Goal: Ask a question: Seek information or help from site administrators or community

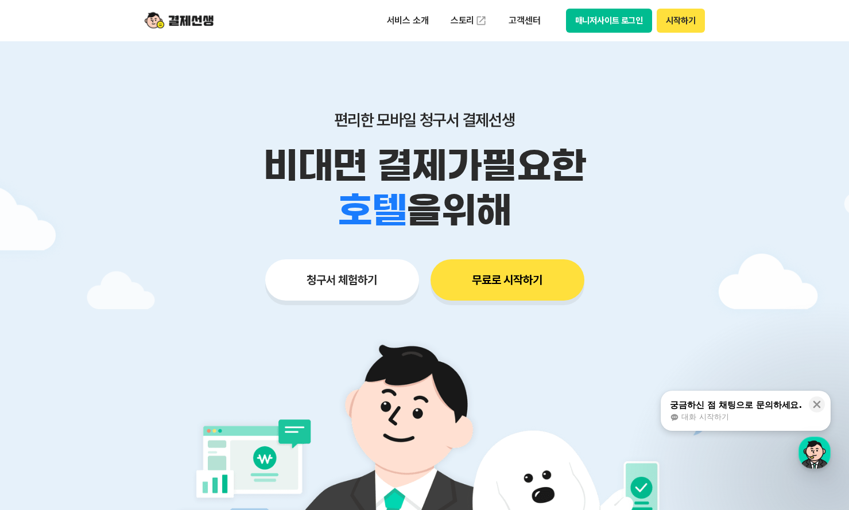
click at [710, 412] on span "대화 시작하기" at bounding box center [705, 417] width 47 height 10
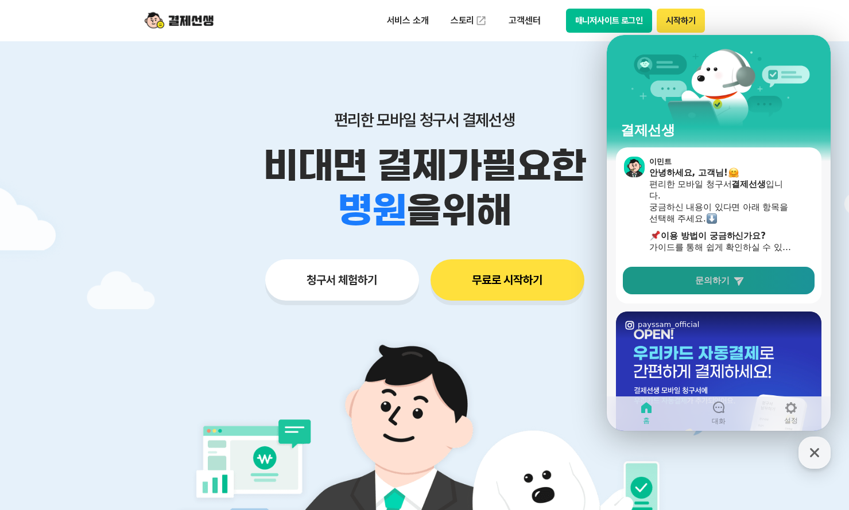
click at [738, 282] on icon at bounding box center [739, 281] width 10 height 9
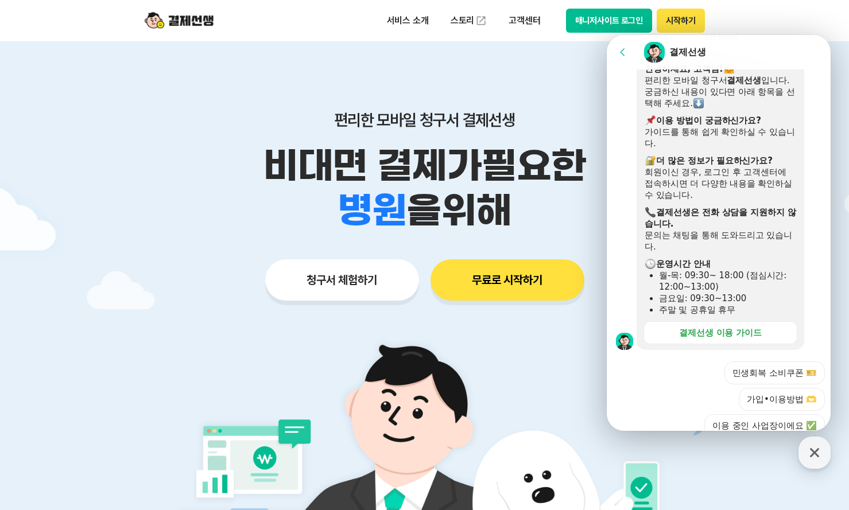
scroll to position [320, 0]
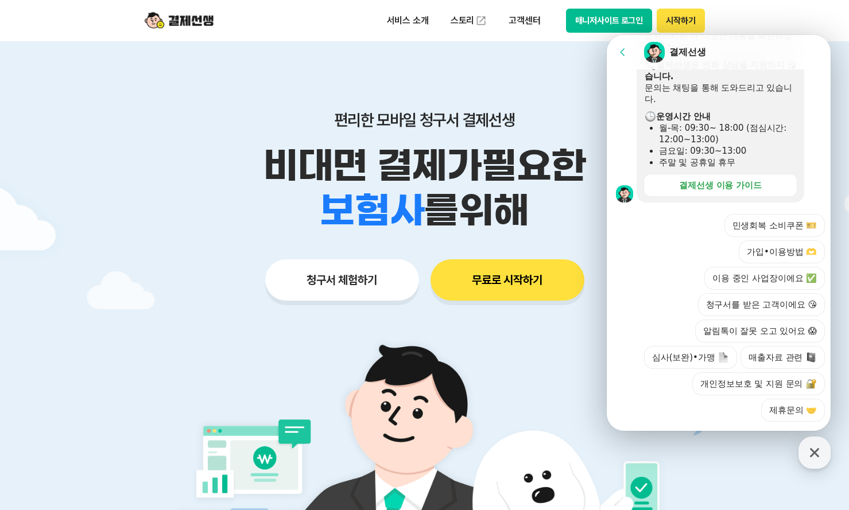
click at [722, 422] on div at bounding box center [720, 437] width 227 height 31
click at [761, 241] on button "가입•이용방법 🫶" at bounding box center [782, 252] width 86 height 23
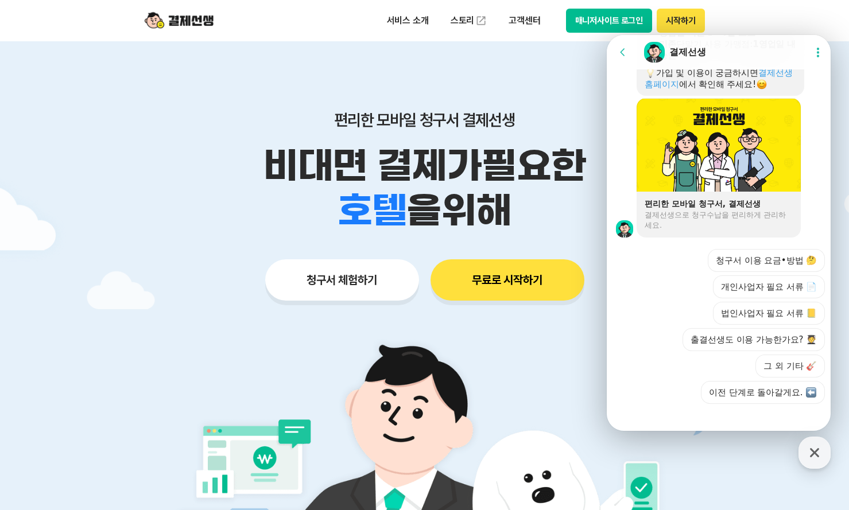
scroll to position [841, 0]
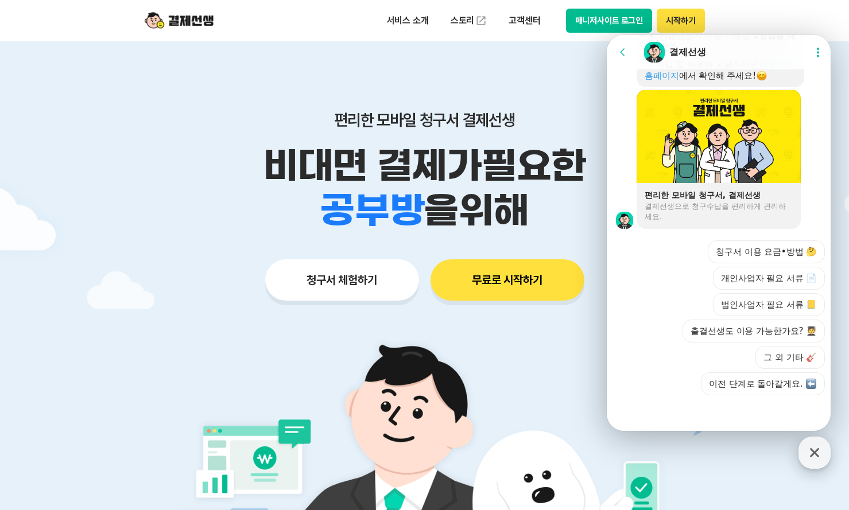
click at [806, 446] on icon "button" at bounding box center [814, 453] width 21 height 21
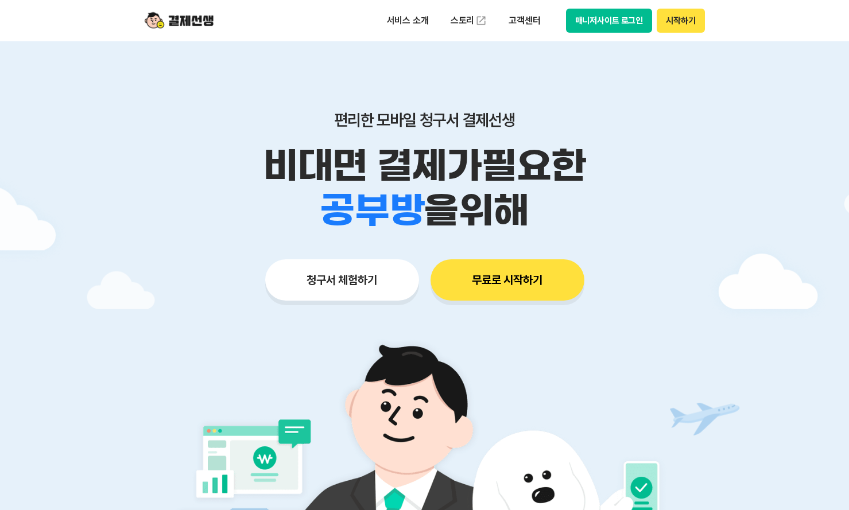
click at [686, 26] on button "시작하기" at bounding box center [681, 21] width 48 height 24
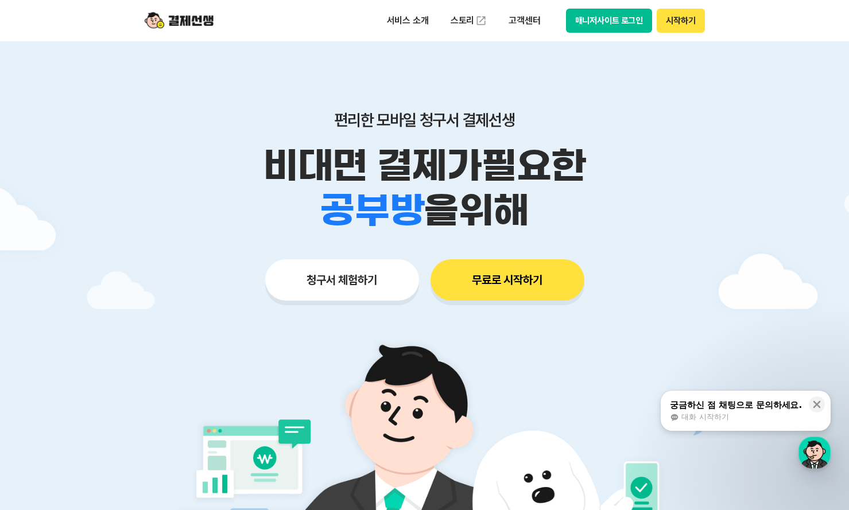
click at [780, 409] on div "궁금하신 점 채팅으로 문의하세요." at bounding box center [736, 405] width 132 height 11
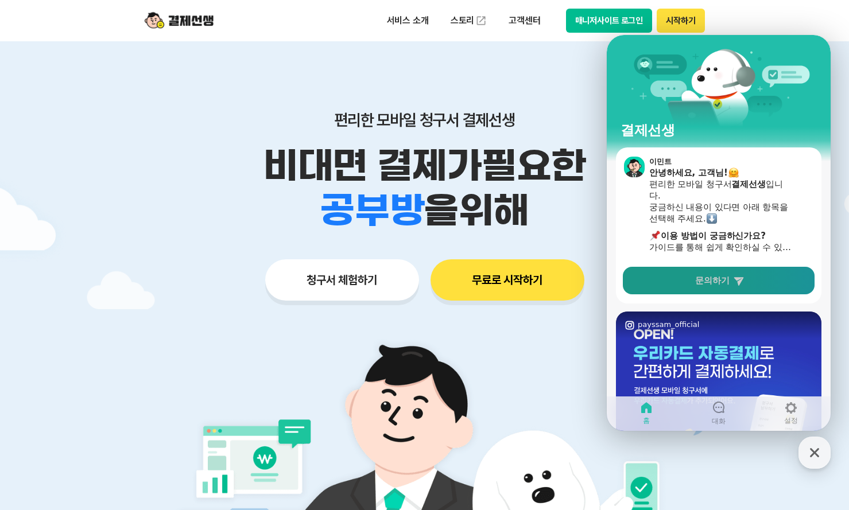
click at [699, 282] on span "문의하기" at bounding box center [712, 280] width 34 height 11
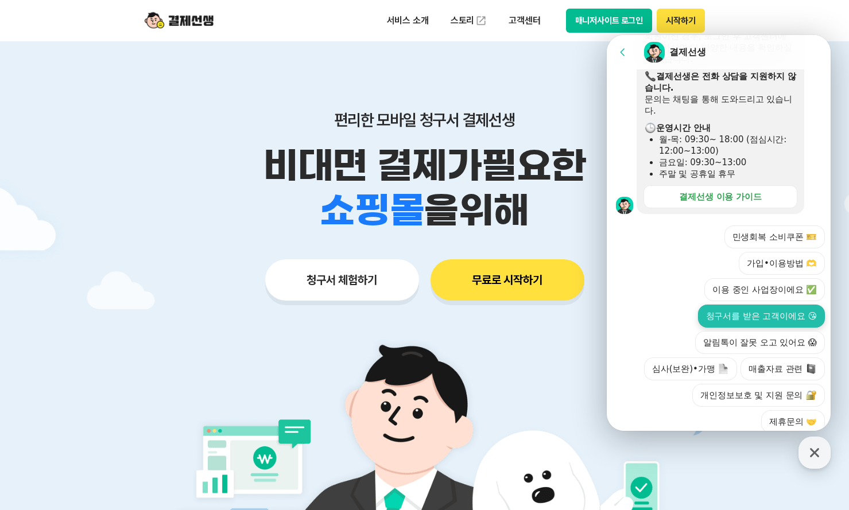
scroll to position [320, 0]
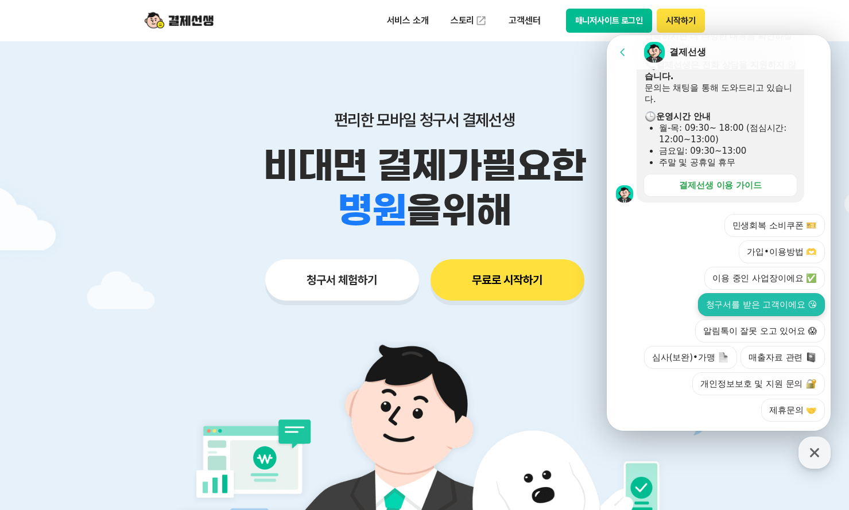
click at [790, 293] on button "청구서를 받은 고객이에요 😘" at bounding box center [761, 304] width 127 height 23
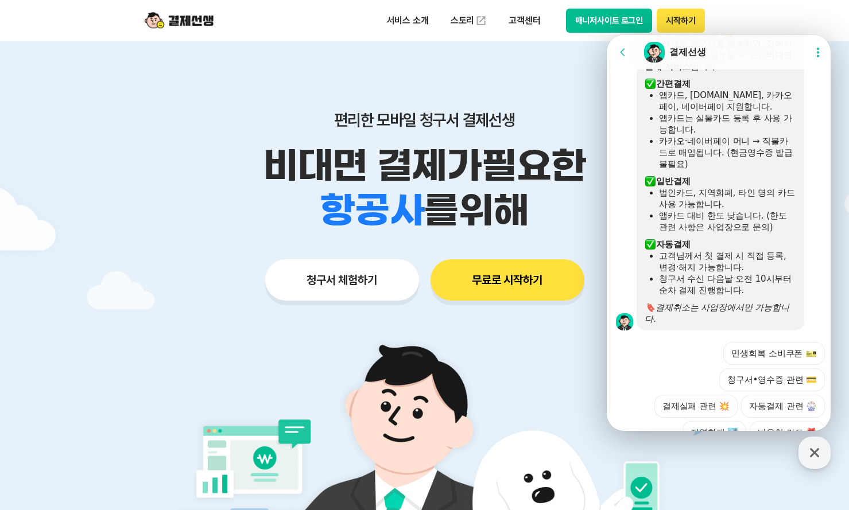
scroll to position [659, 0]
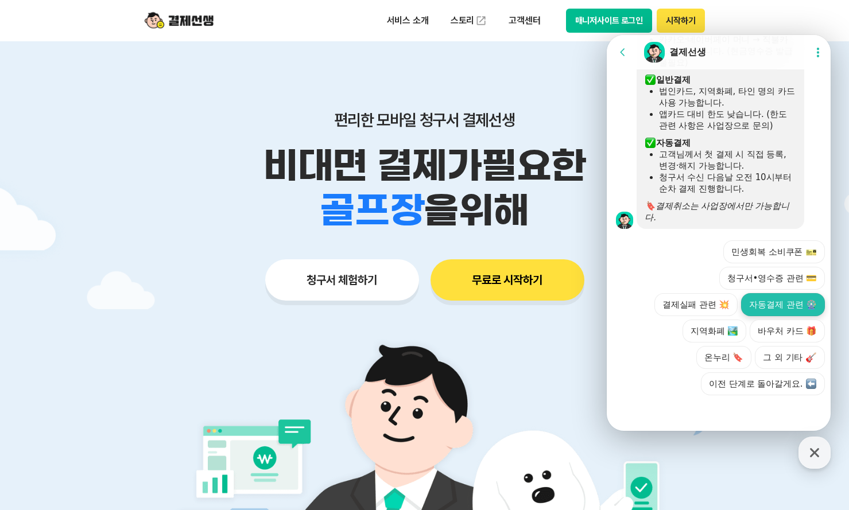
click at [793, 302] on button "자동결제 관련 🎡" at bounding box center [783, 304] width 84 height 23
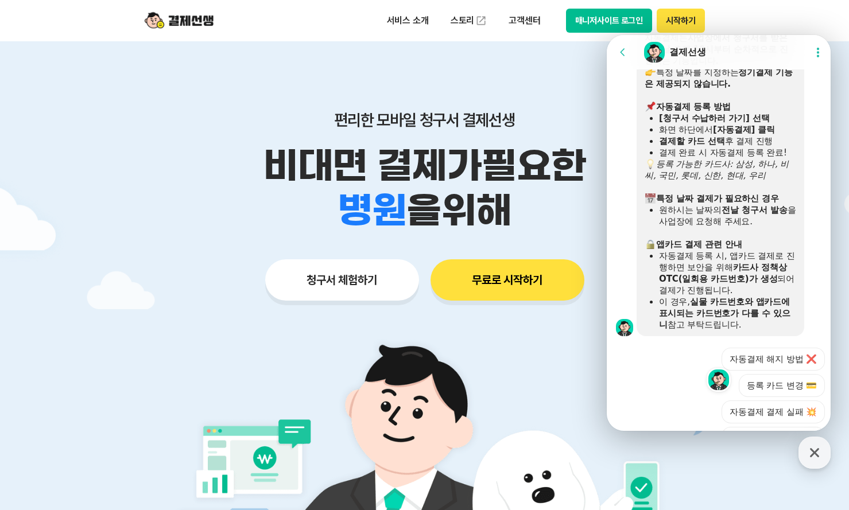
scroll to position [929, 0]
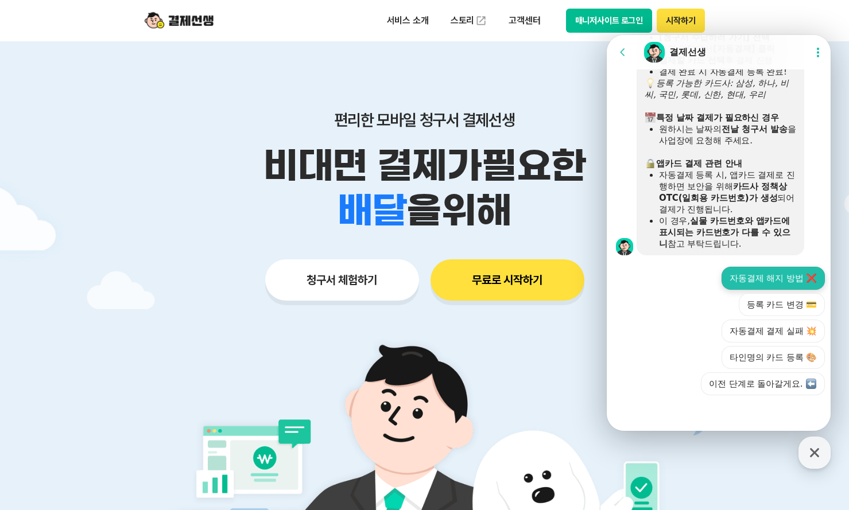
click at [781, 274] on button "자동결제 해지 방법 ❌" at bounding box center [773, 278] width 103 height 23
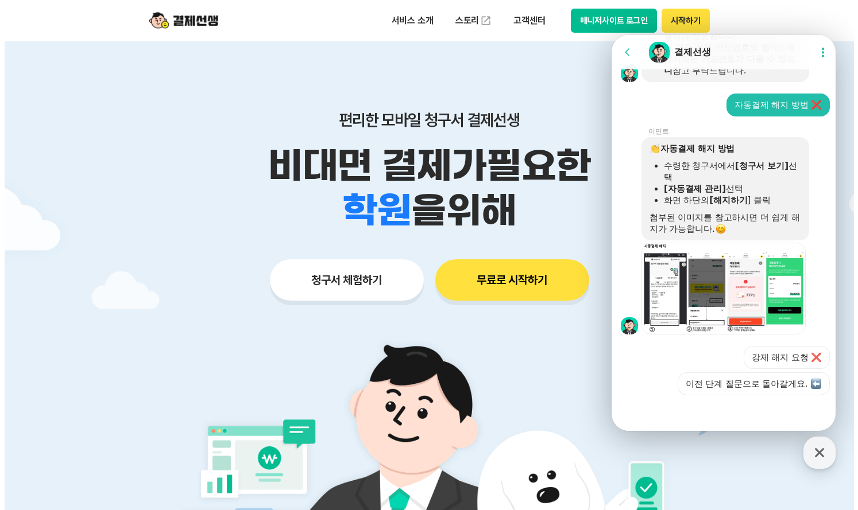
scroll to position [57, 0]
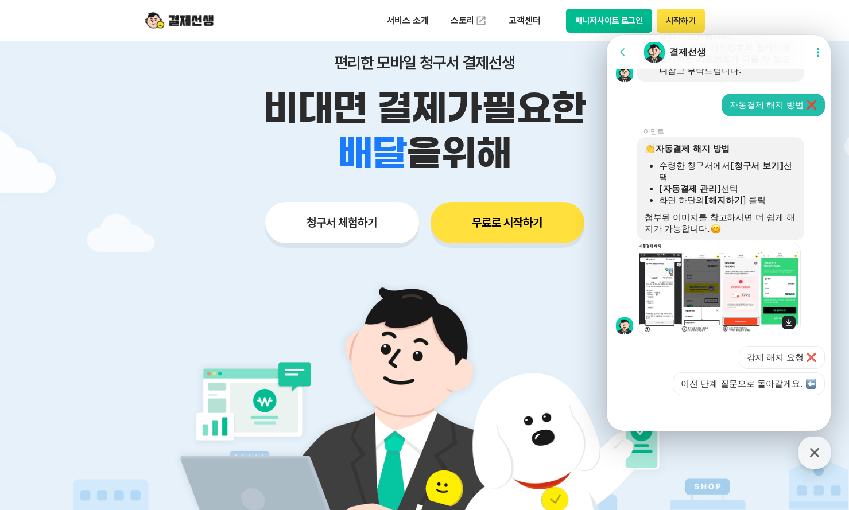
click at [666, 288] on img at bounding box center [719, 289] width 164 height 92
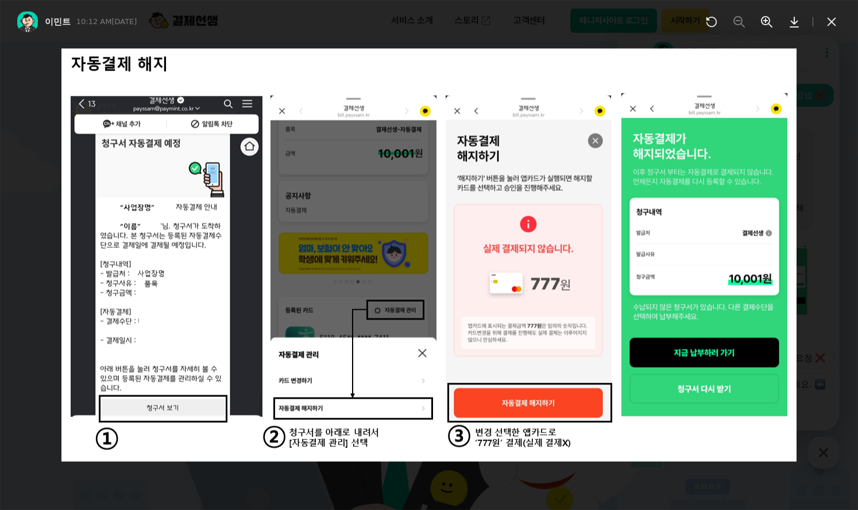
scroll to position [1193, 0]
click at [827, 21] on icon at bounding box center [831, 22] width 14 height 14
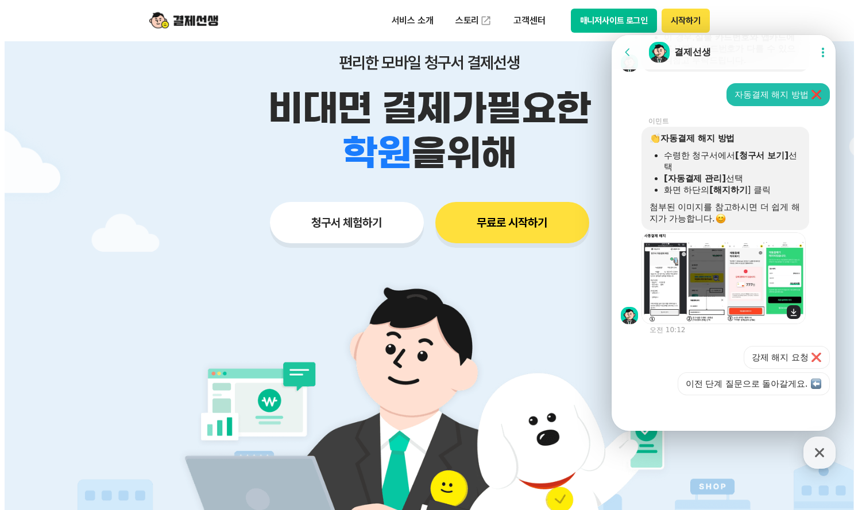
click at [793, 303] on img at bounding box center [723, 279] width 164 height 92
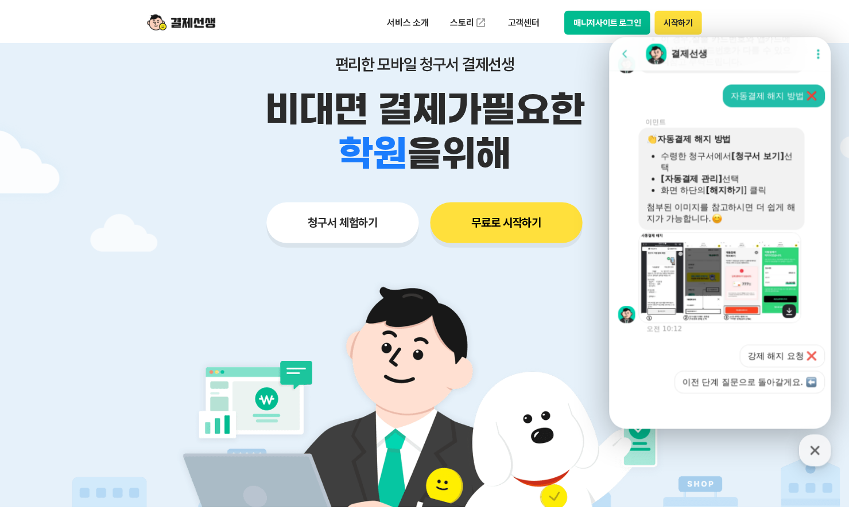
scroll to position [1183, 0]
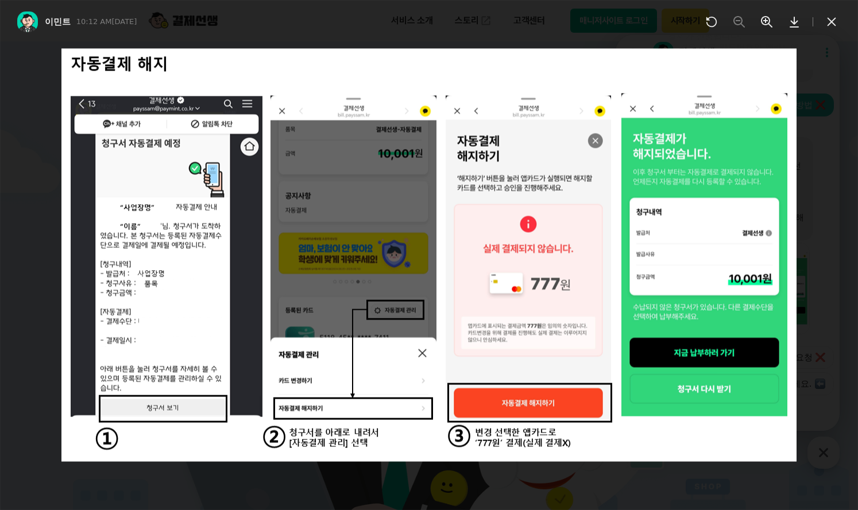
click at [834, 20] on icon at bounding box center [831, 22] width 14 height 14
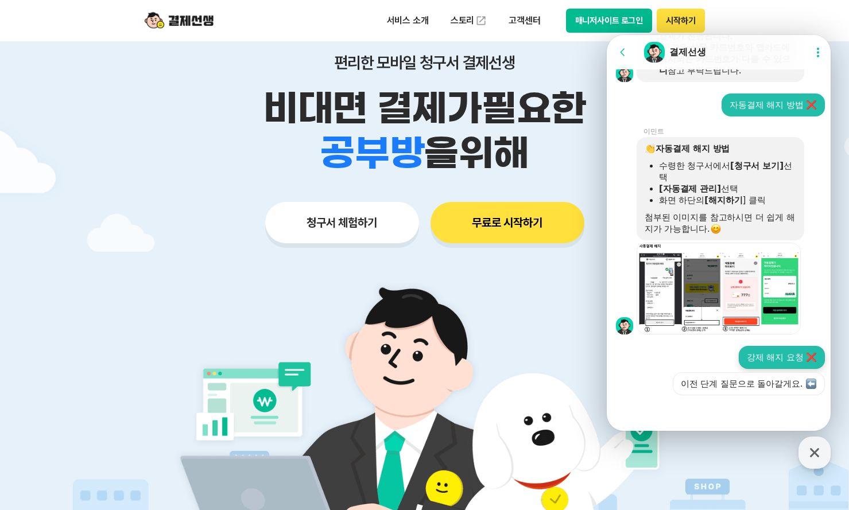
click at [793, 366] on button "강제 해지 요청 ❌" at bounding box center [782, 357] width 86 height 23
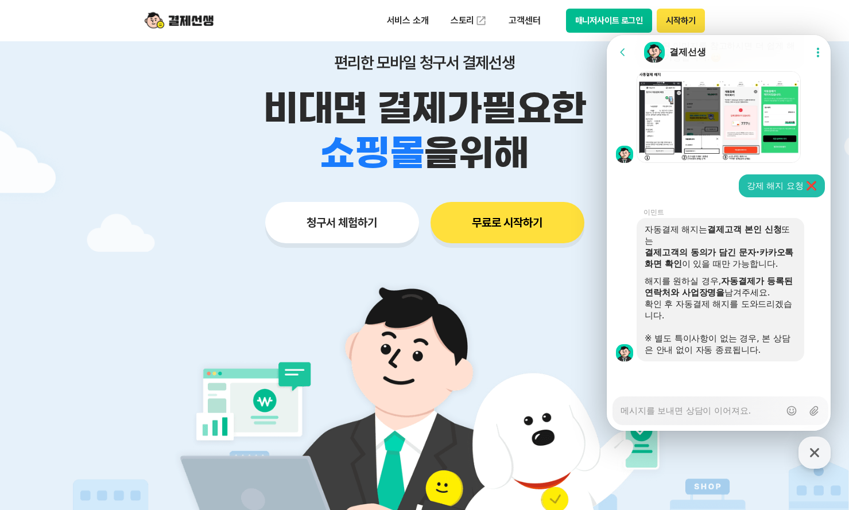
scroll to position [1355, 0]
click at [749, 416] on textarea "Messenger Input Textarea" at bounding box center [701, 407] width 160 height 20
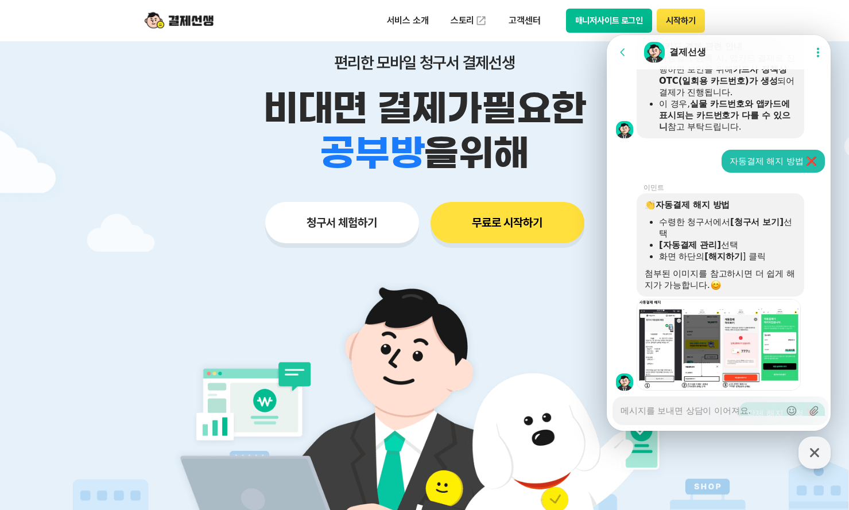
scroll to position [1125, 0]
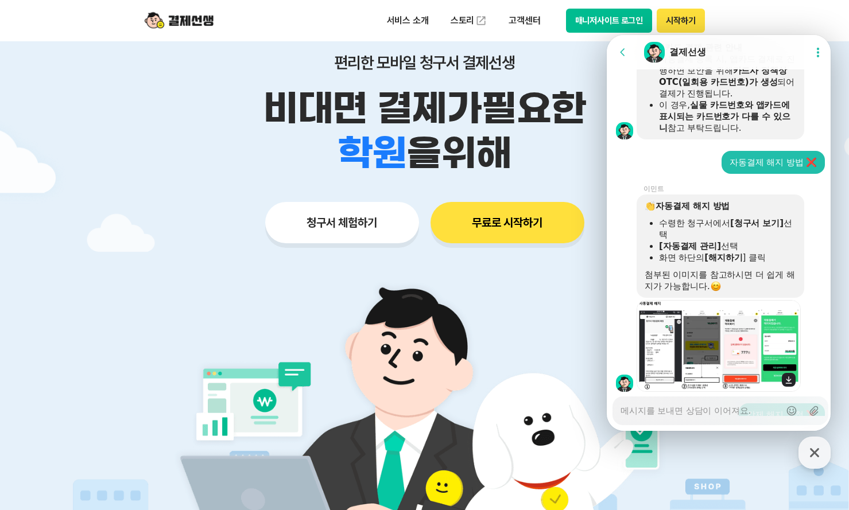
click at [729, 381] on img at bounding box center [719, 346] width 164 height 92
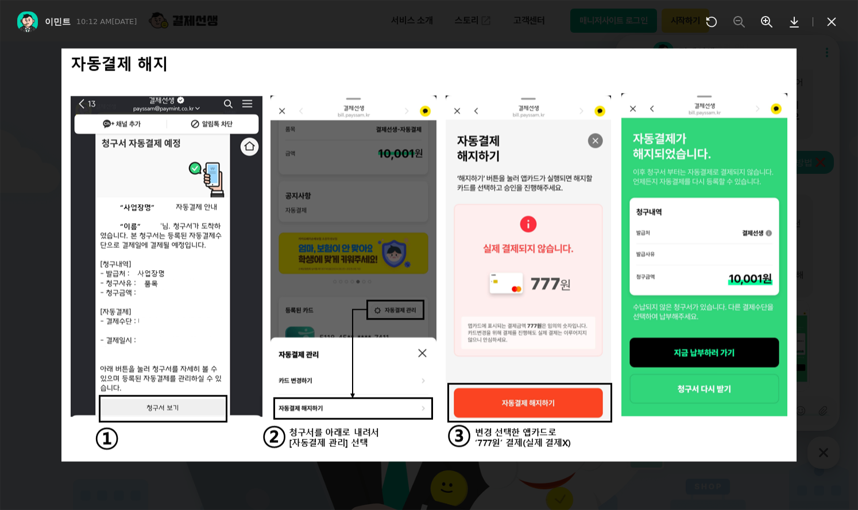
click at [833, 26] on icon at bounding box center [831, 22] width 14 height 14
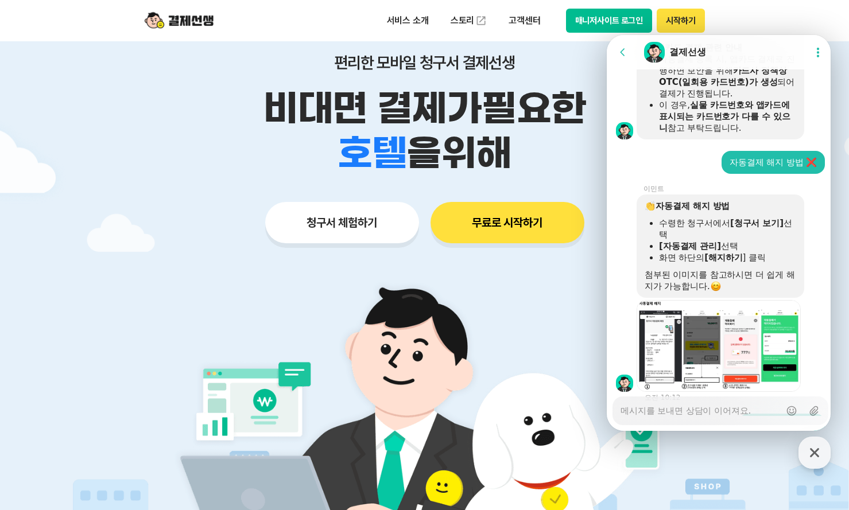
click at [724, 408] on textarea "Messenger Input Textarea" at bounding box center [701, 407] width 160 height 20
type textarea "x"
type textarea "ㅊ"
type textarea "x"
type textarea "처"
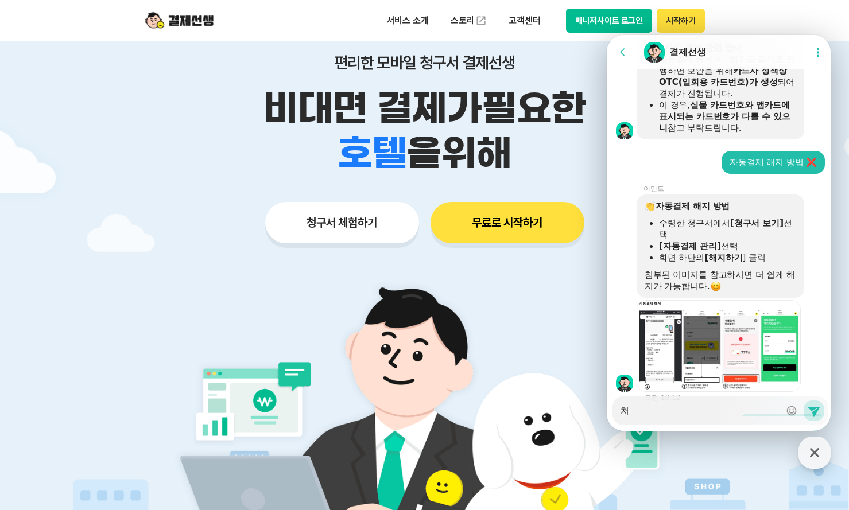
type textarea "x"
type textarea "청"
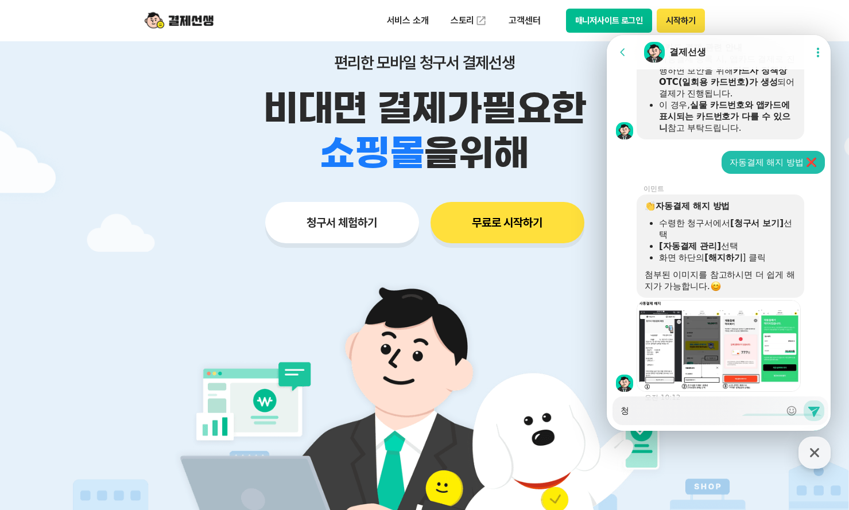
type textarea "x"
type textarea "청ㄱ"
type textarea "x"
type textarea "청구"
type textarea "x"
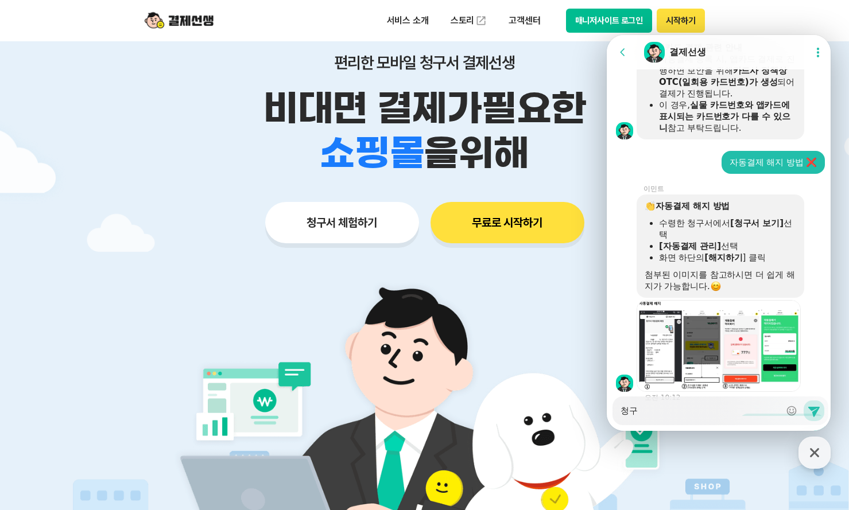
type textarea "청굿"
type textarea "x"
type textarea "청구서"
type textarea "x"
type textarea "청구석"
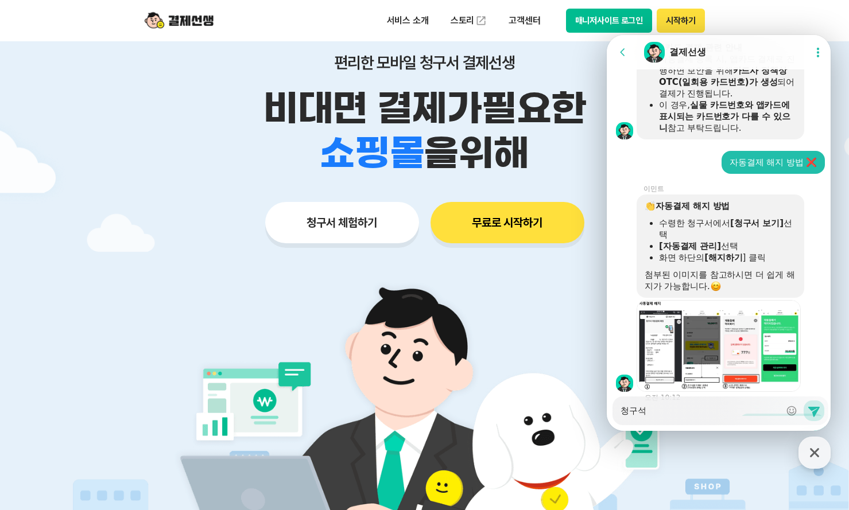
type textarea "x"
type textarea "청구서가"
type textarea "x"
type textarea "청구서가"
type textarea "x"
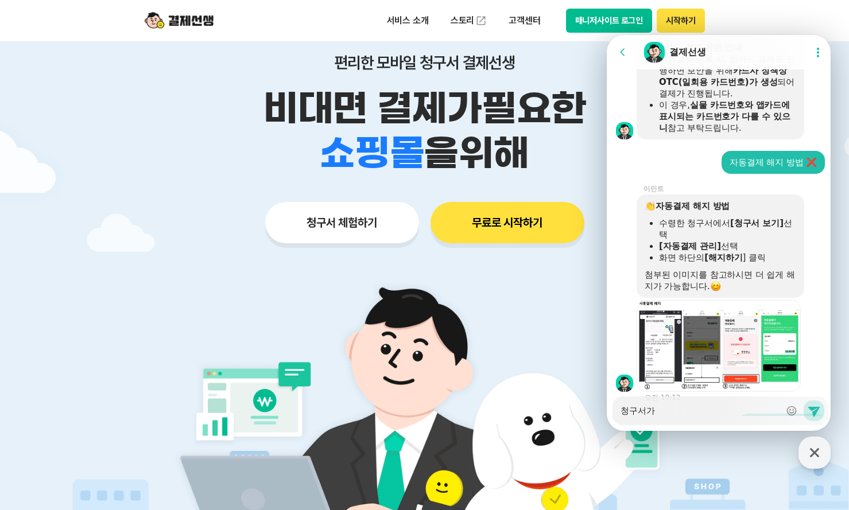
type textarea "청구서가 ㅇ"
type textarea "x"
type textarea "청구서가 아"
type textarea "x"
type textarea "청구서가 안"
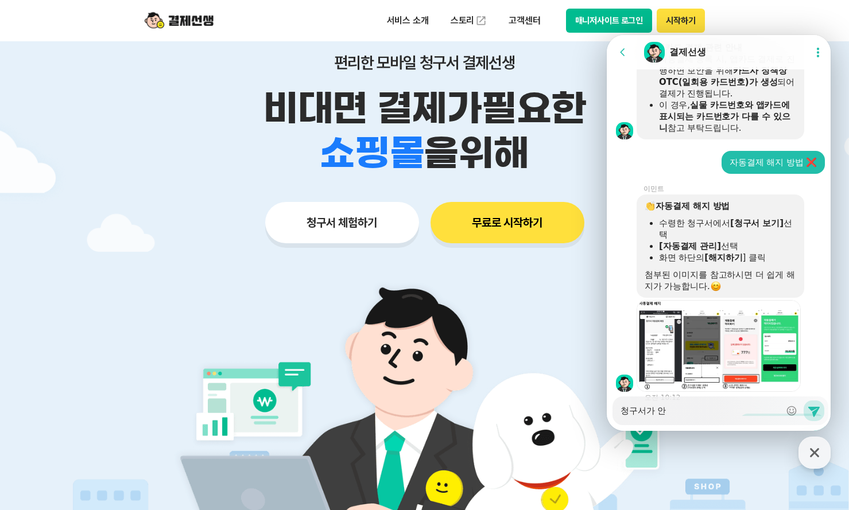
type textarea "x"
type textarea "청구서가 안ㄴ"
type textarea "x"
type textarea "청구서가 안나"
type textarea "x"
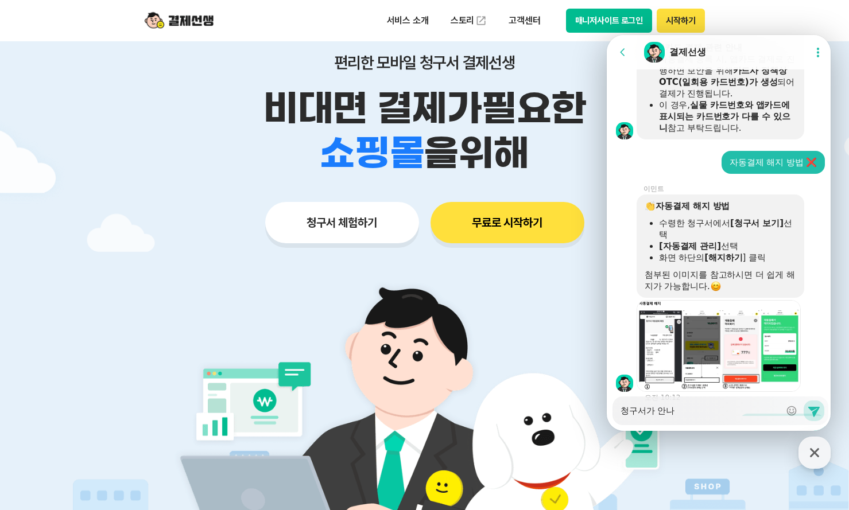
type textarea "청구서가 안날"
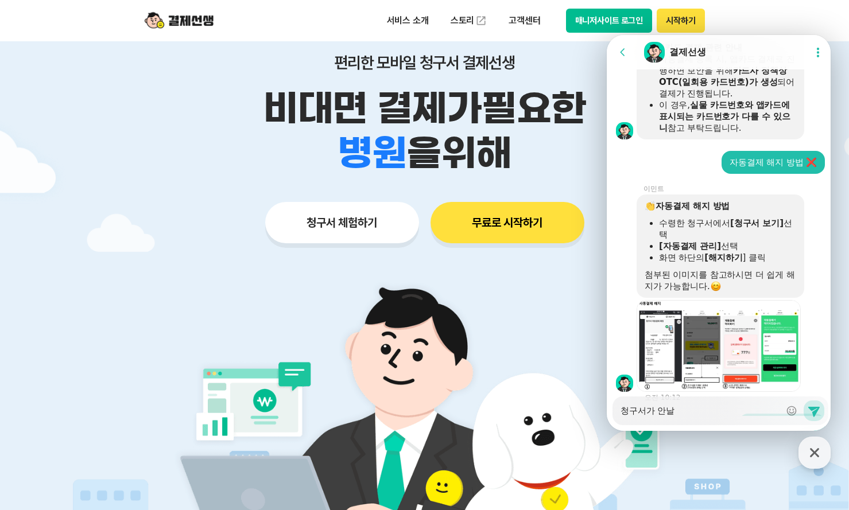
type textarea "x"
type textarea "청구서가 안날라"
type textarea "x"
type textarea "청구서가 안날랑"
type textarea "x"
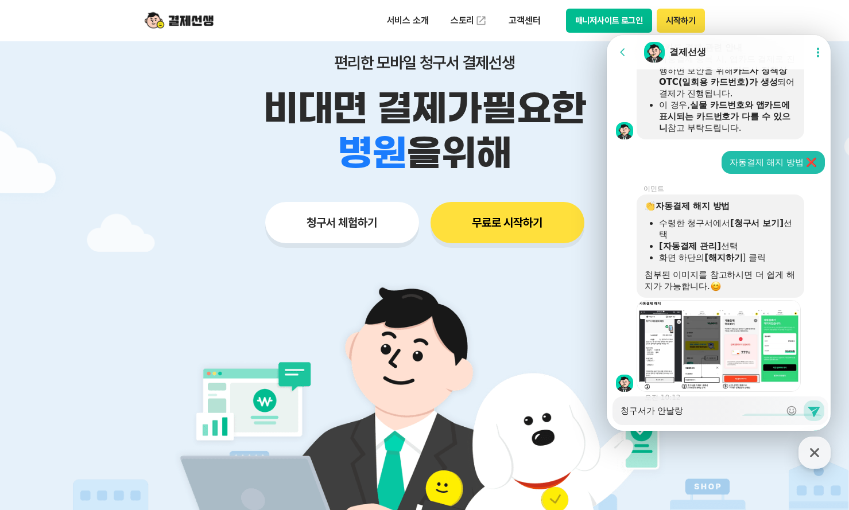
type textarea "청구서가 안날라아"
type textarea "x"
type textarea "청구서가 안날라아ㅗ"
type textarea "x"
type textarea "청구서가 안날라아ㅗㅅ"
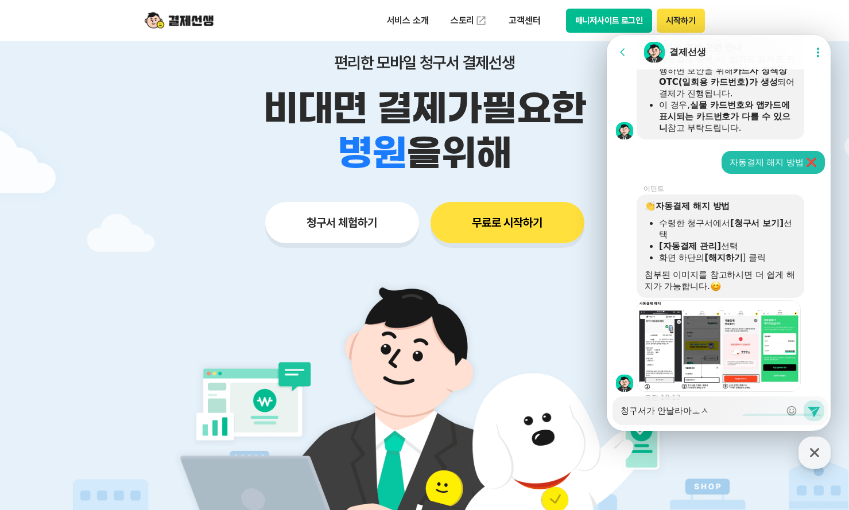
type textarea "x"
type textarea "청구서가 안날라아ㅗㅅㅅ"
type textarea "x"
type textarea "청구서가 안날라아ㅗㅅ"
type textarea "x"
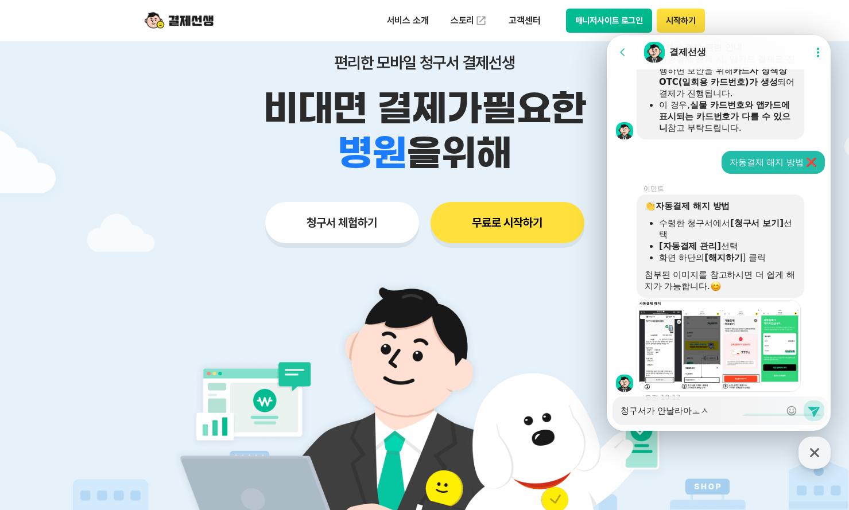
type textarea "청구서가 안날라아ㅗ"
type textarea "x"
type textarea "청구서가 안날라아"
type textarea "x"
type textarea "청구서가 안날라"
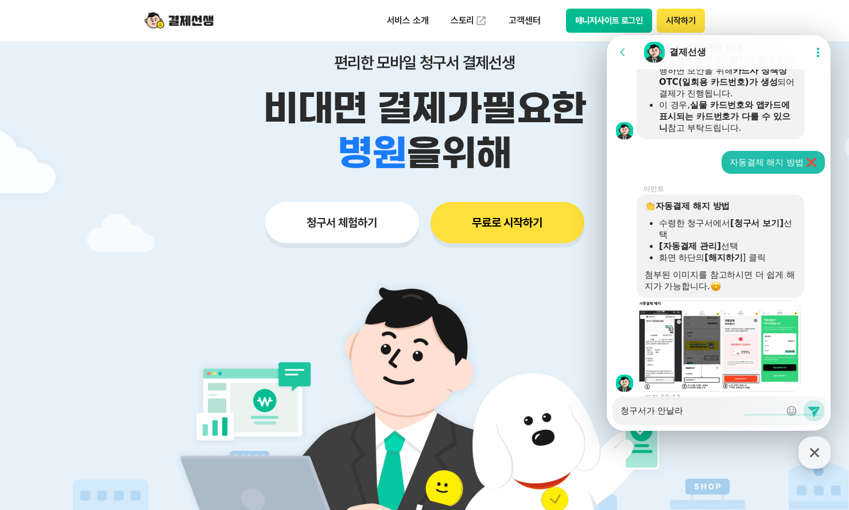
type textarea "x"
type textarea "청구서가 안날라ㅇ"
type textarea "x"
type textarea "청구서가 안날라오"
type textarea "x"
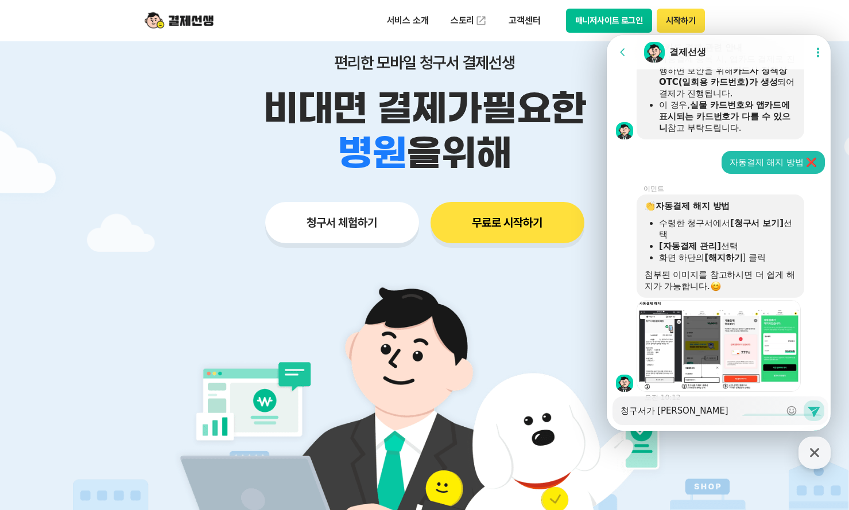
type textarea "청구서가 안날라와"
type textarea "x"
type textarea "청구서가 안날라왔"
type textarea "x"
type textarea "청구서가 안날라왔ㅅ"
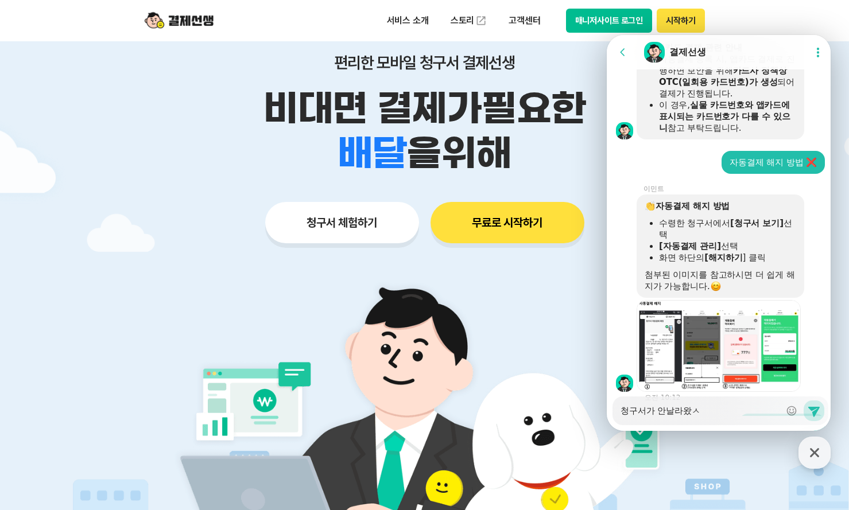
type textarea "x"
type textarea "청구서가 안날라왔스"
type textarea "x"
type textarea "청구서가 안날라왔습"
type textarea "x"
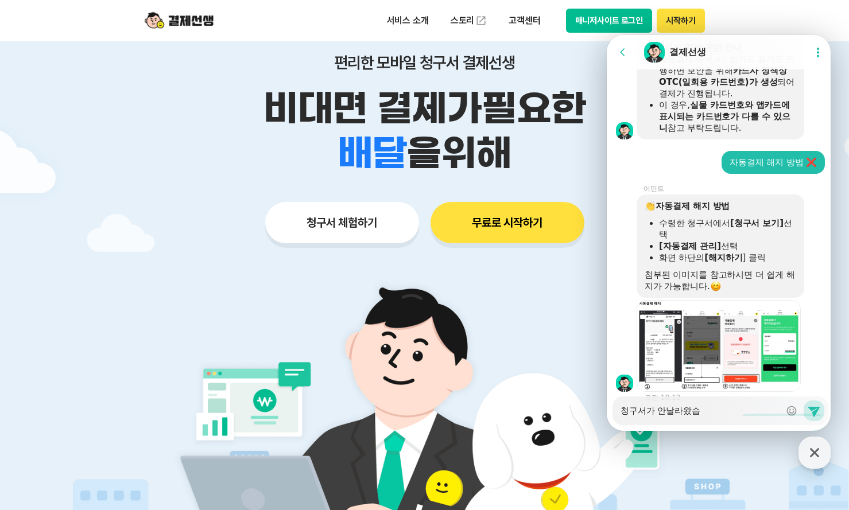
type textarea "청구서가 안날라왔습ㄴ"
type textarea "x"
type textarea "청구서가 안날라왔습니"
type textarea "x"
type textarea "청구서가 안날라왔습니다"
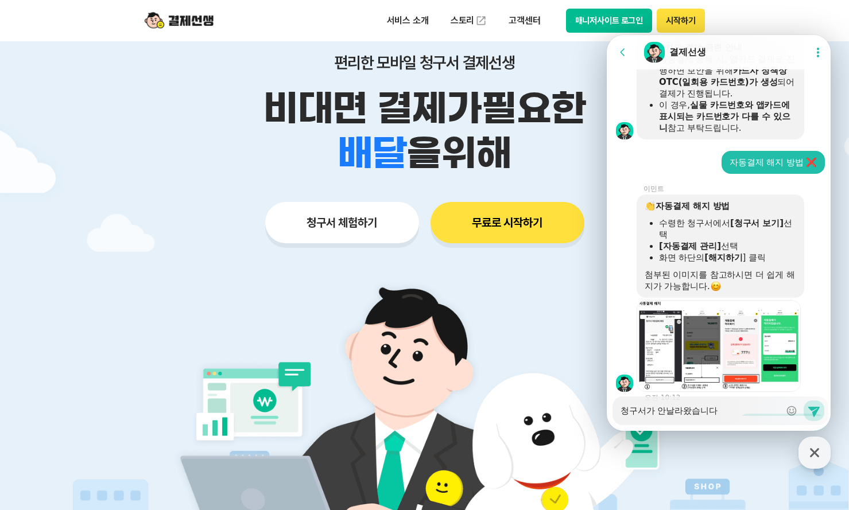
type textarea "x"
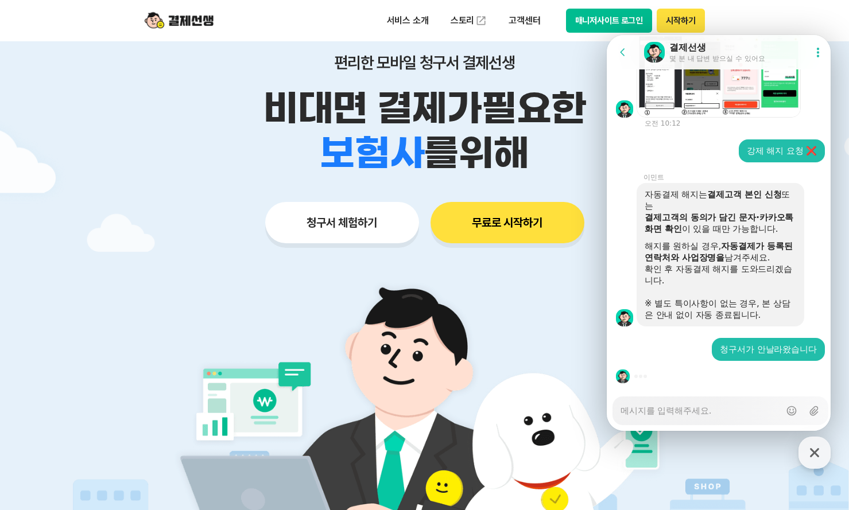
type textarea "x"
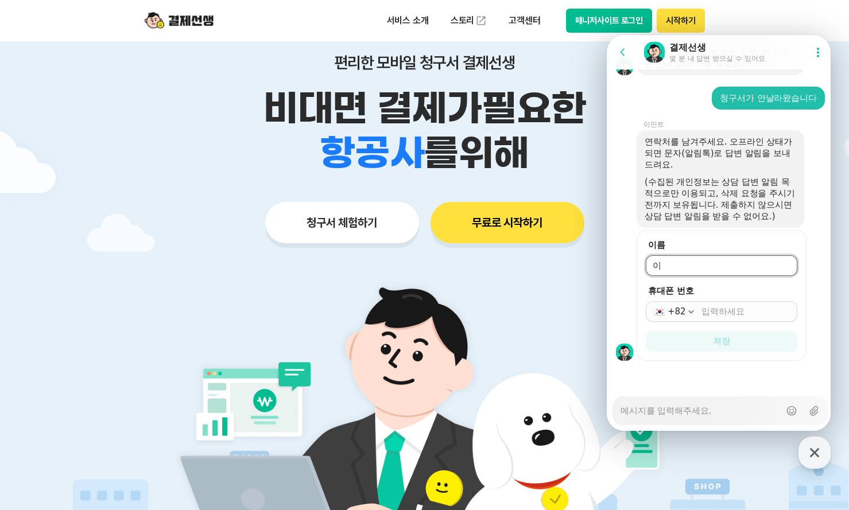
type input "ㅇ"
type input "d"
type input "이진영"
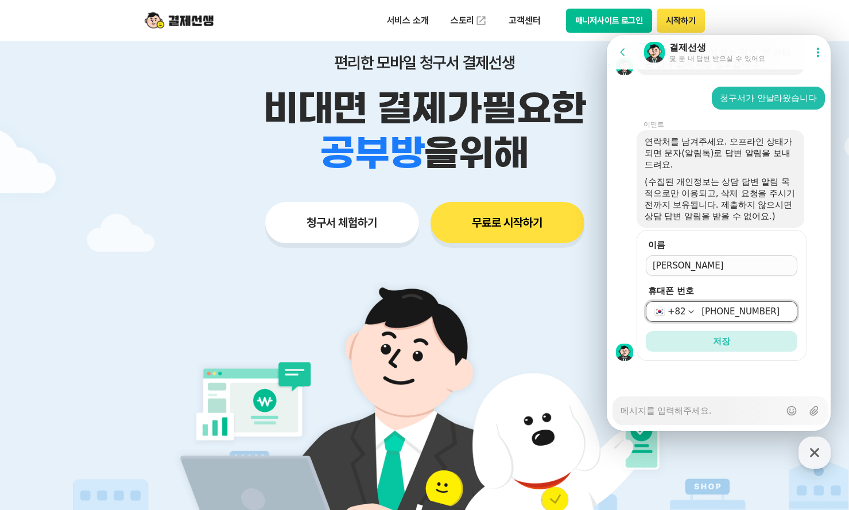
type input "010-6334-5370"
click at [717, 353] on form "이름 휴대폰 번호 +82 010-6334-5370 저장" at bounding box center [722, 295] width 170 height 131
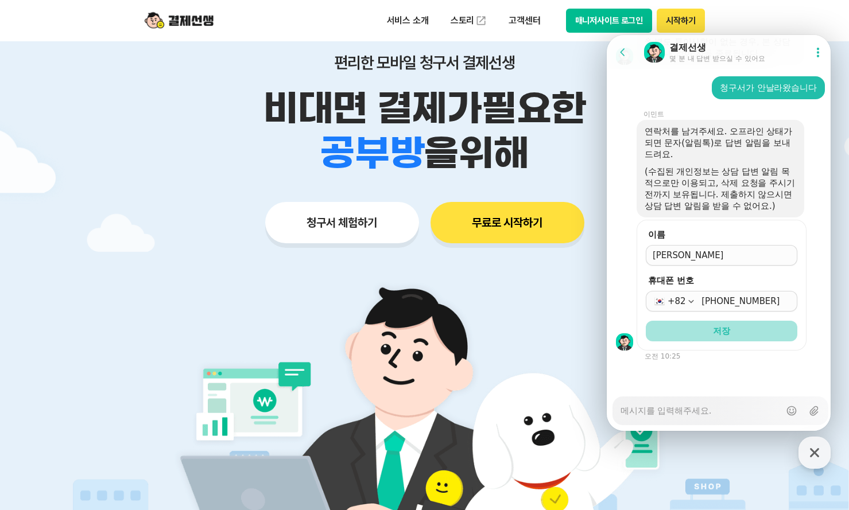
click at [717, 342] on button "저장" at bounding box center [722, 331] width 152 height 21
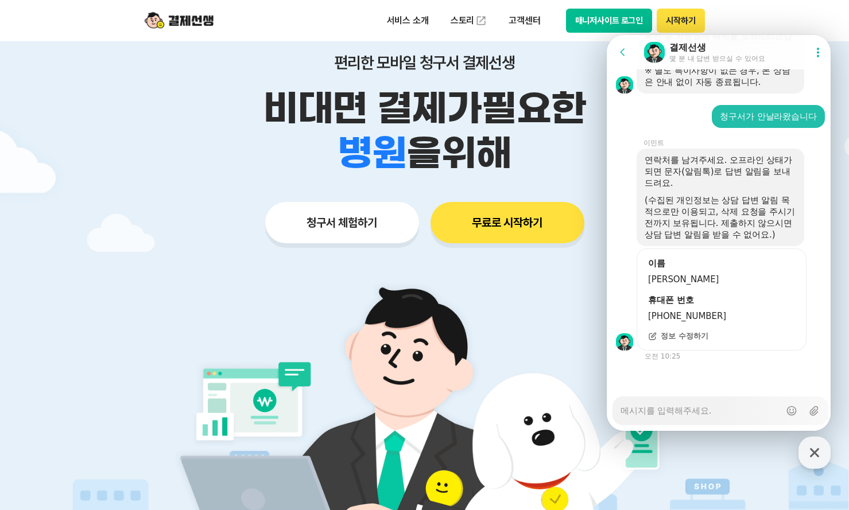
type textarea "x"
click at [734, 402] on textarea "Messenger Input Textarea" at bounding box center [701, 407] width 160 height 20
